Goal: Task Accomplishment & Management: Manage account settings

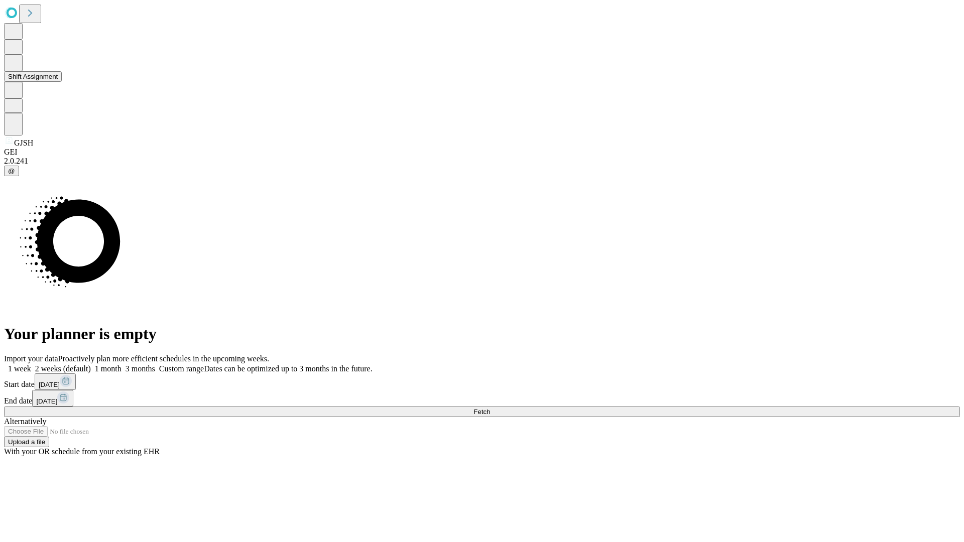
click at [62, 82] on button "Shift Assignment" at bounding box center [33, 76] width 58 height 11
